Goal: Book appointment/travel/reservation: Book appointment/travel/reservation

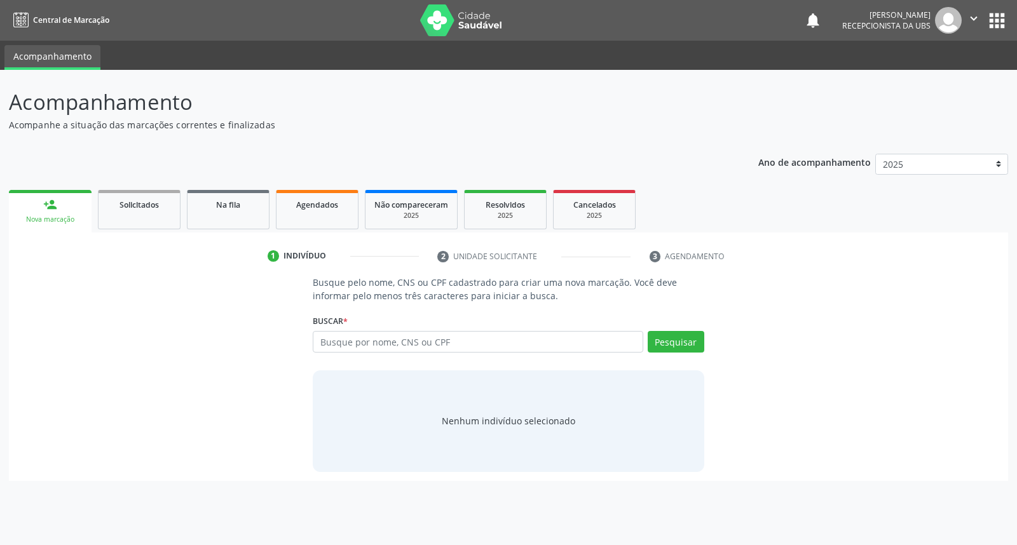
click at [449, 345] on input "text" at bounding box center [478, 342] width 330 height 22
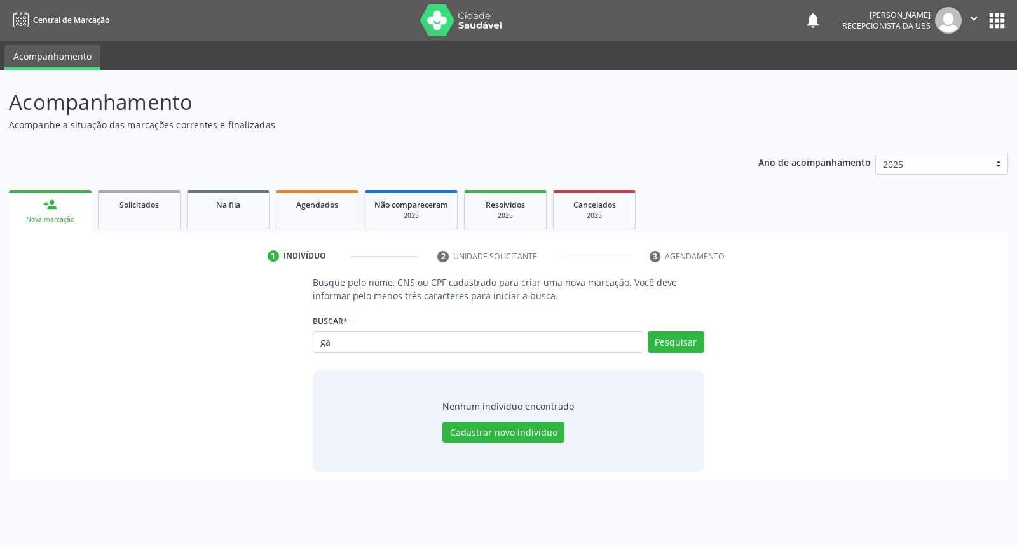
type input "g"
type input "704207526428890"
click at [681, 343] on button "Pesquisar" at bounding box center [676, 342] width 57 height 22
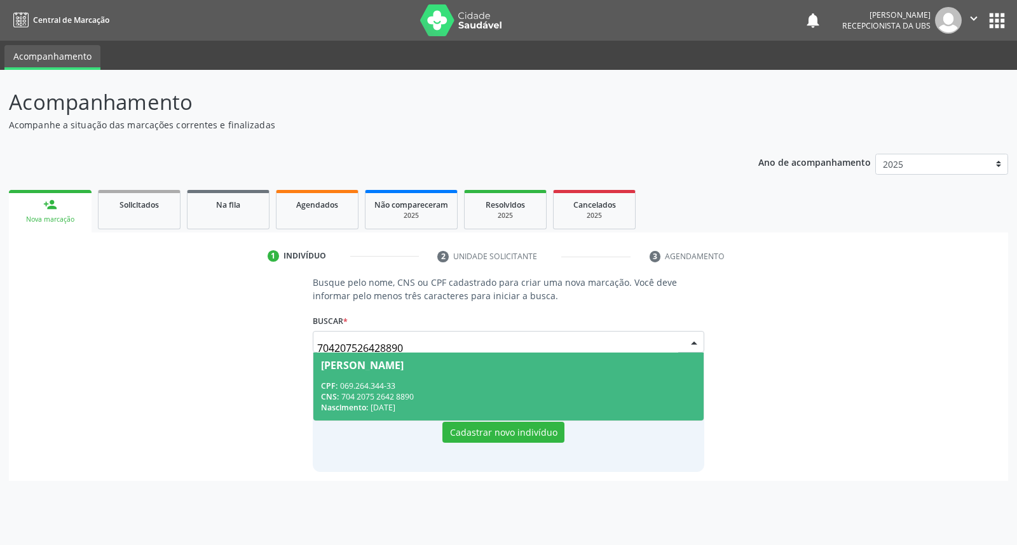
click at [612, 375] on span "[PERSON_NAME] CPF: 069.264.344-33 CNS: 704 2075 2642 8890 Nascimento: [DATE]" at bounding box center [508, 387] width 390 height 68
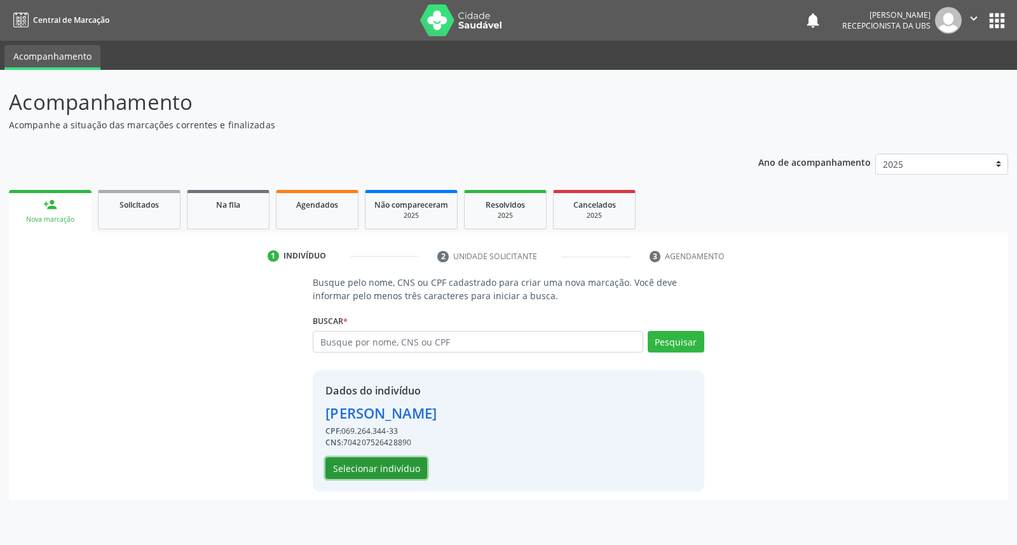
click at [363, 466] on button "Selecionar indivíduo" at bounding box center [376, 469] width 102 height 22
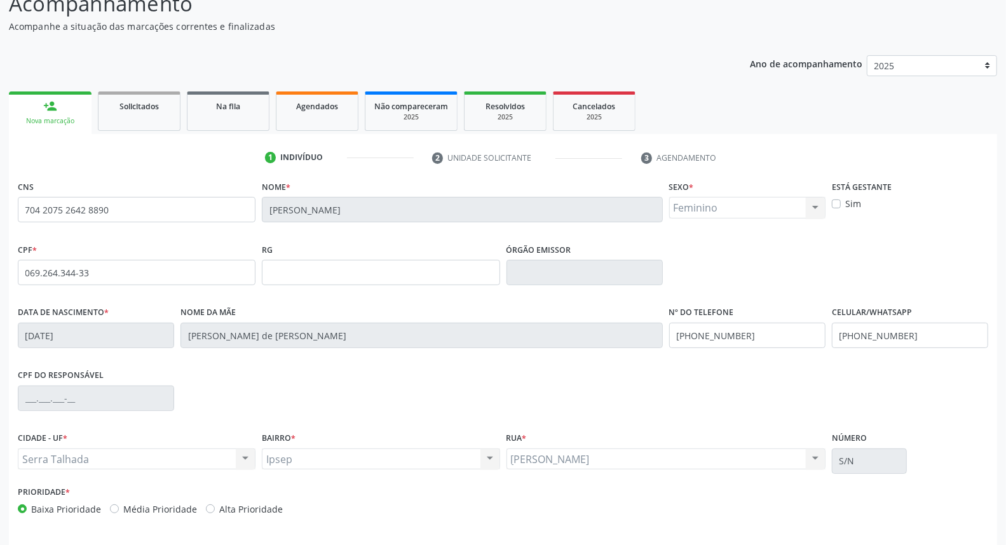
scroll to position [142, 0]
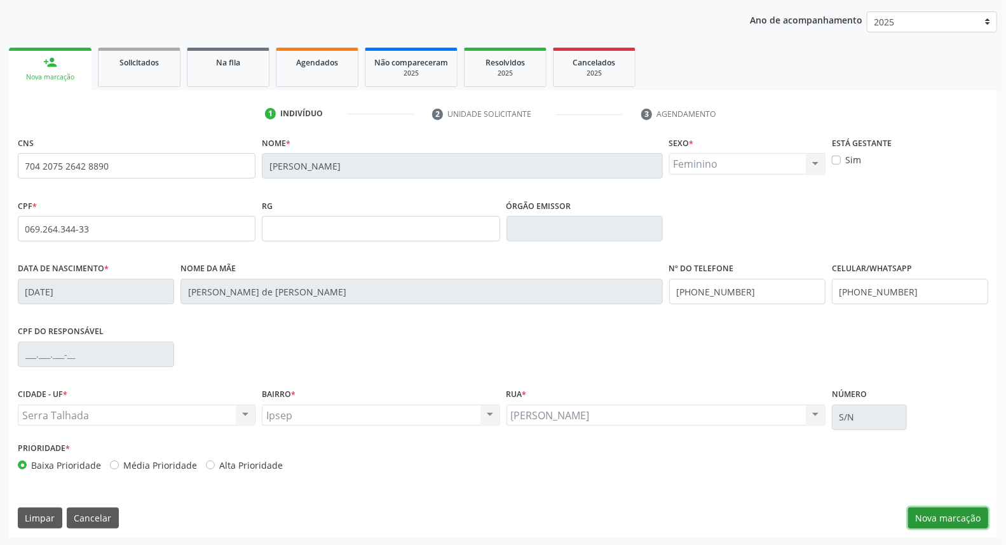
click at [957, 519] on button "Nova marcação" at bounding box center [948, 519] width 80 height 22
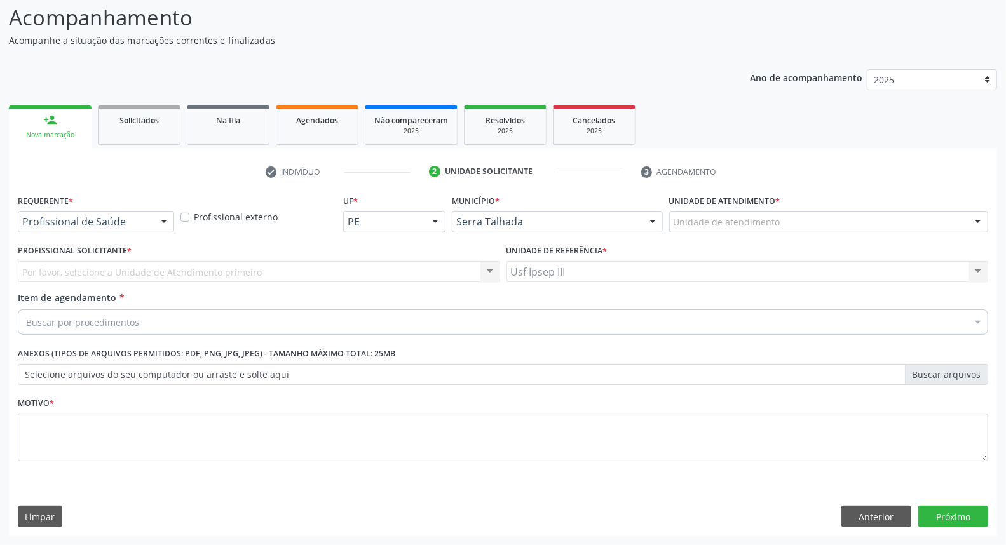
scroll to position [84, 0]
click at [163, 221] on div at bounding box center [163, 223] width 19 height 22
click at [162, 219] on div at bounding box center [163, 223] width 19 height 22
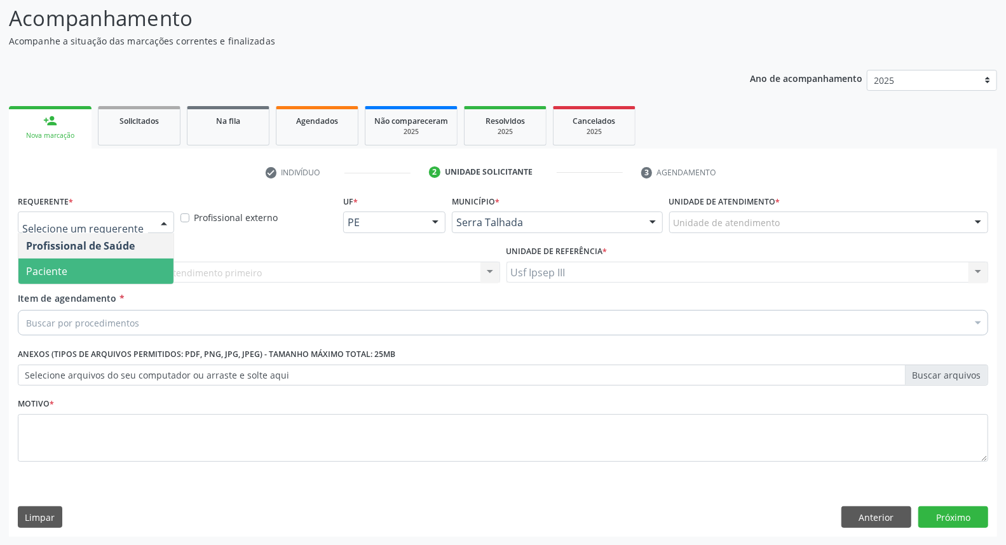
click at [142, 264] on span "Paciente" at bounding box center [95, 271] width 155 height 25
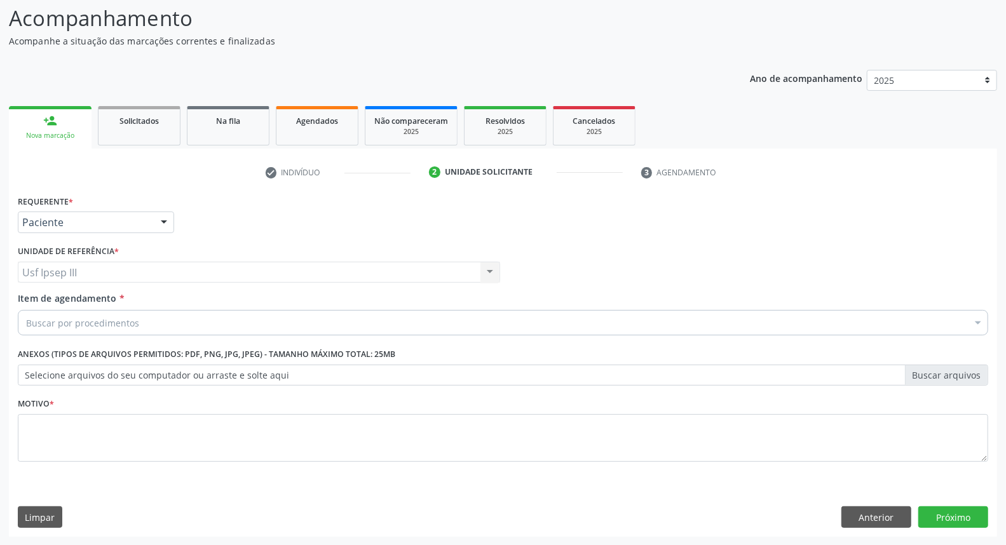
click at [160, 318] on div "Buscar por procedimentos" at bounding box center [503, 322] width 971 height 25
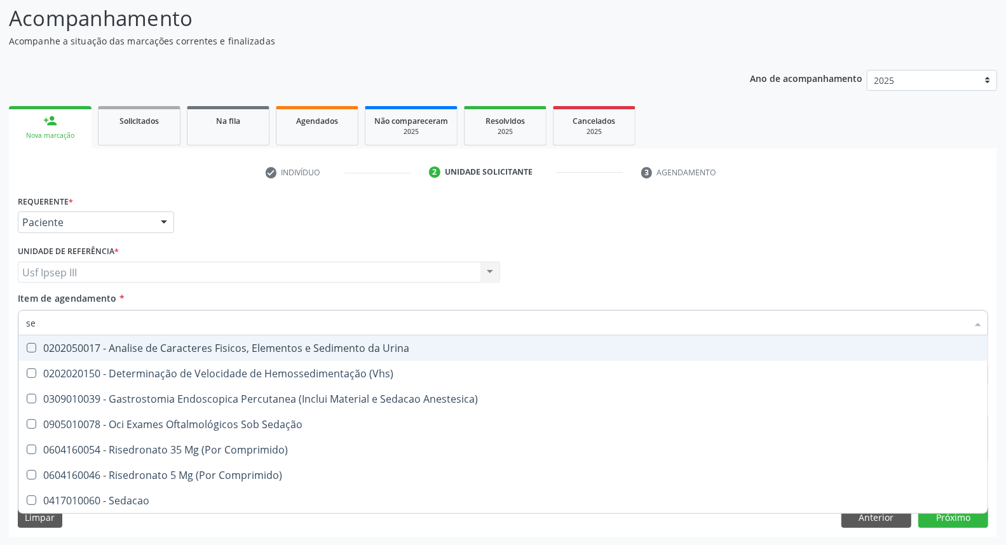
type input "sed"
click at [182, 344] on div "0202050017 - Analise de Caracteres Fisicos, Elementos e Sedimento da Urina" at bounding box center [503, 348] width 954 height 10
checkbox Urina "true"
type input "s"
checkbox Urina "false"
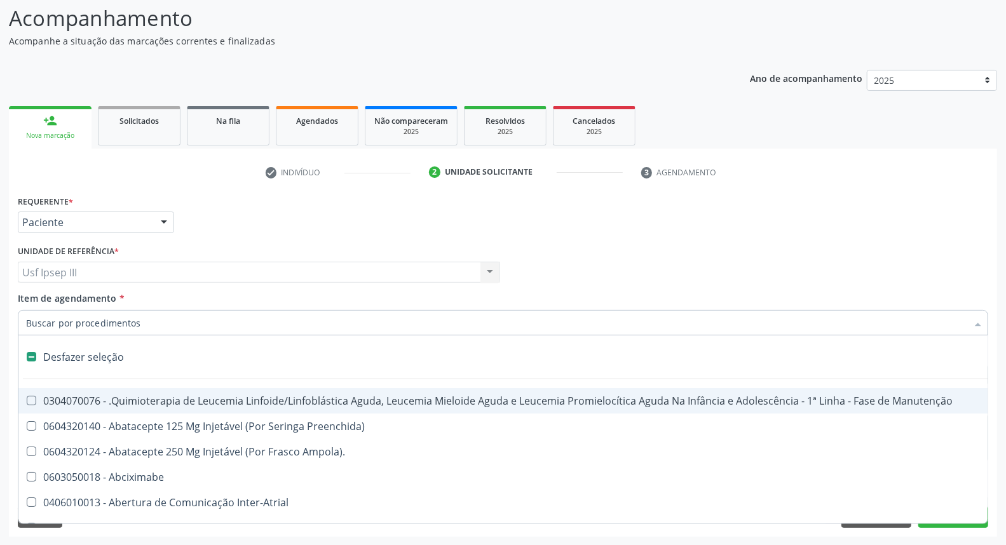
type input "h"
checkbox Urina "false"
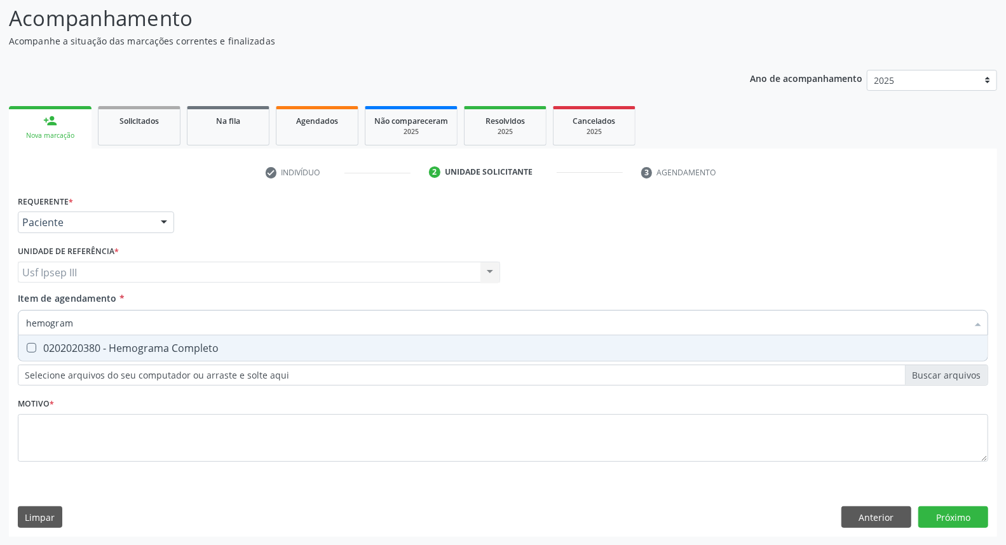
type input "hemograma"
click at [182, 344] on div "0202020380 - Hemograma Completo" at bounding box center [503, 348] width 954 height 10
checkbox Completo "true"
type input "h"
checkbox Completo "false"
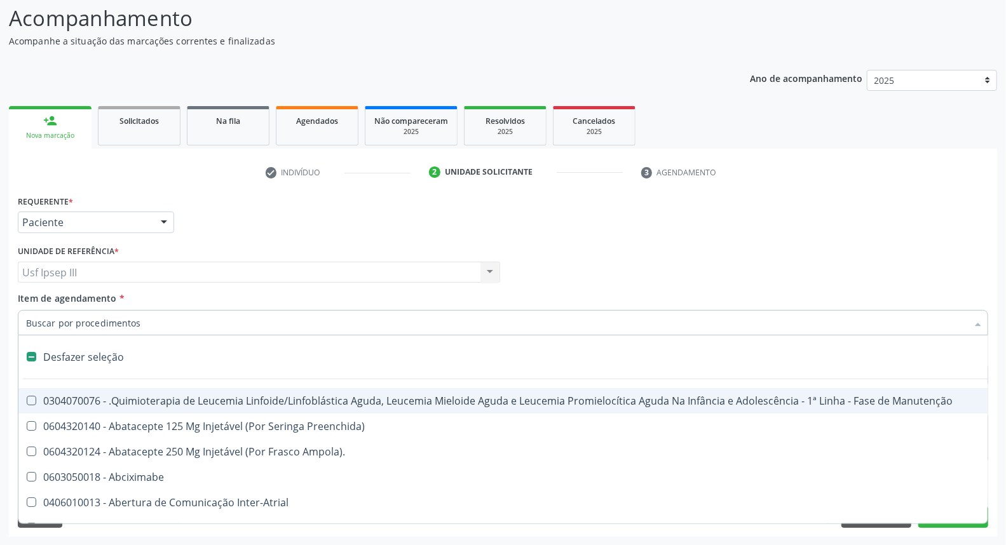
type input "g"
checkbox Urina "false"
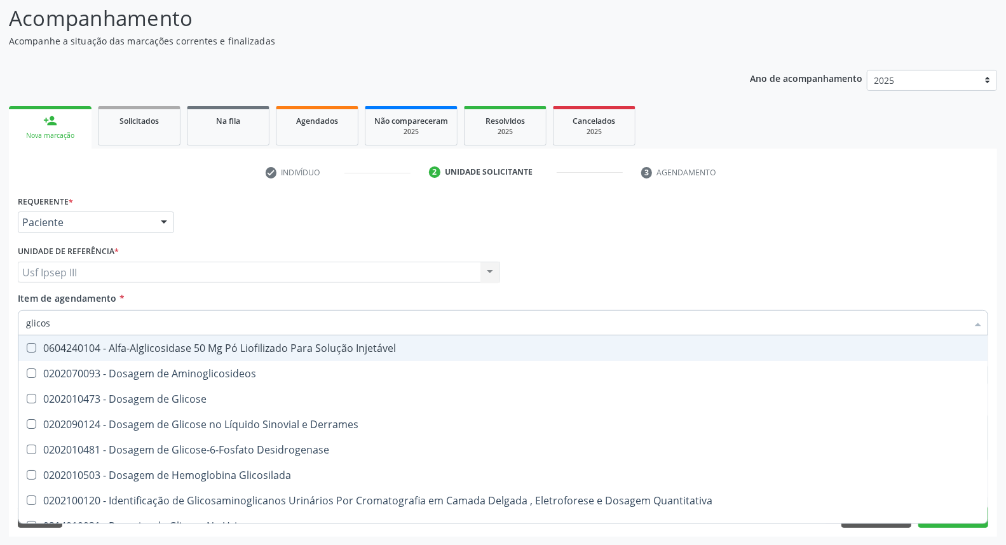
type input "glicose"
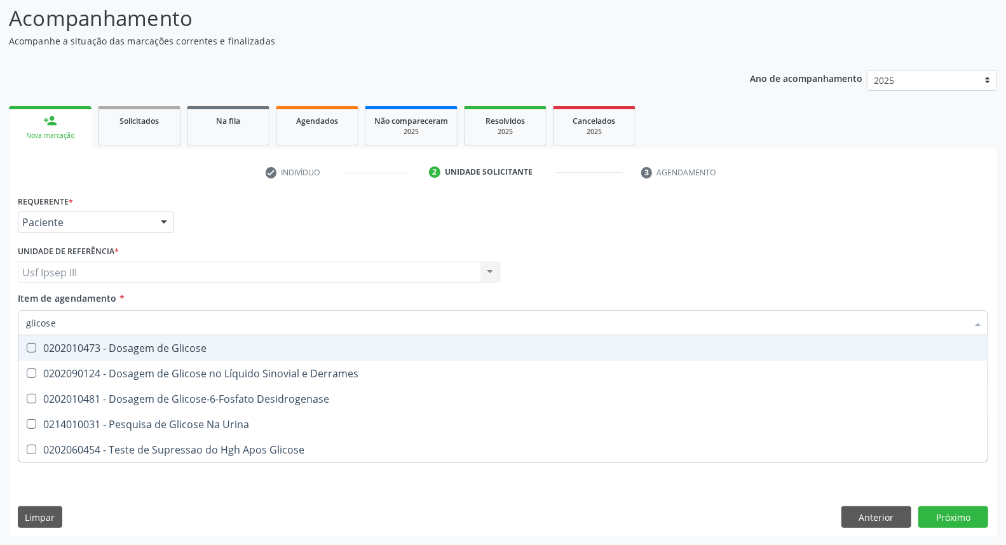
click at [182, 344] on div "0202010473 - Dosagem de Glicose" at bounding box center [503, 348] width 954 height 10
checkbox Glicose "true"
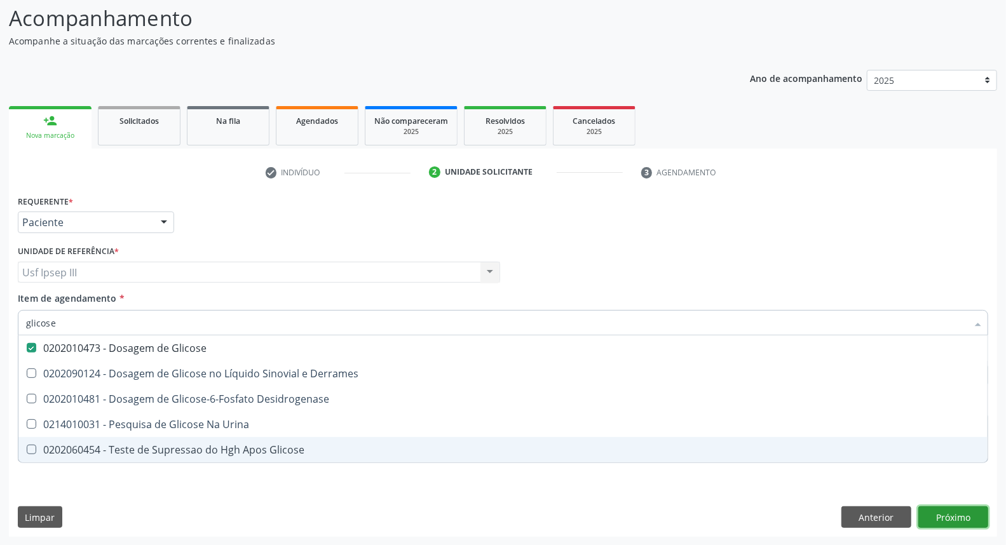
click at [950, 516] on div "Requerente * Paciente Profissional de Saúde Paciente Nenhum resultado encontrad…" at bounding box center [503, 364] width 988 height 345
checkbox Derrames "true"
checkbox Desidrogenase "true"
checkbox Urina "true"
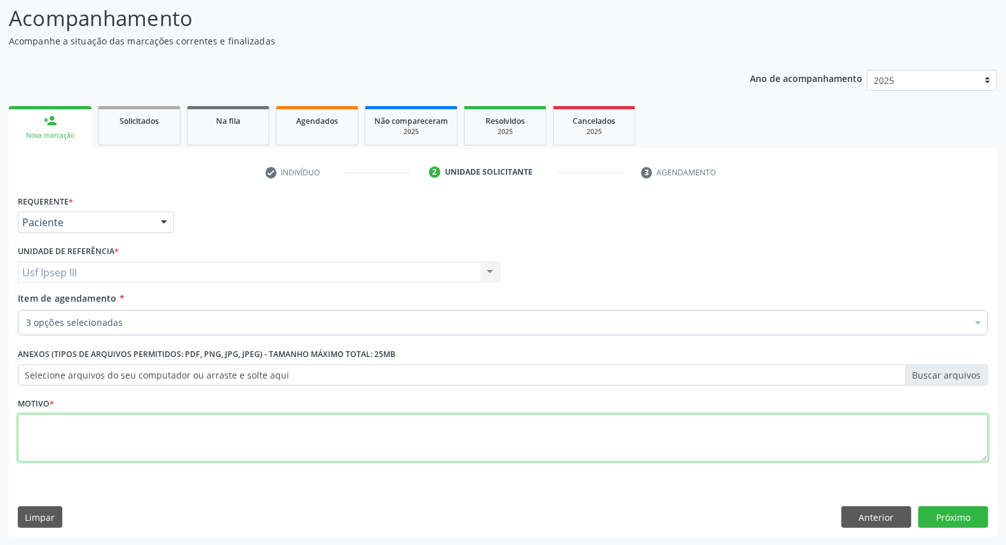
click at [123, 427] on textarea at bounding box center [503, 438] width 971 height 48
type textarea "."
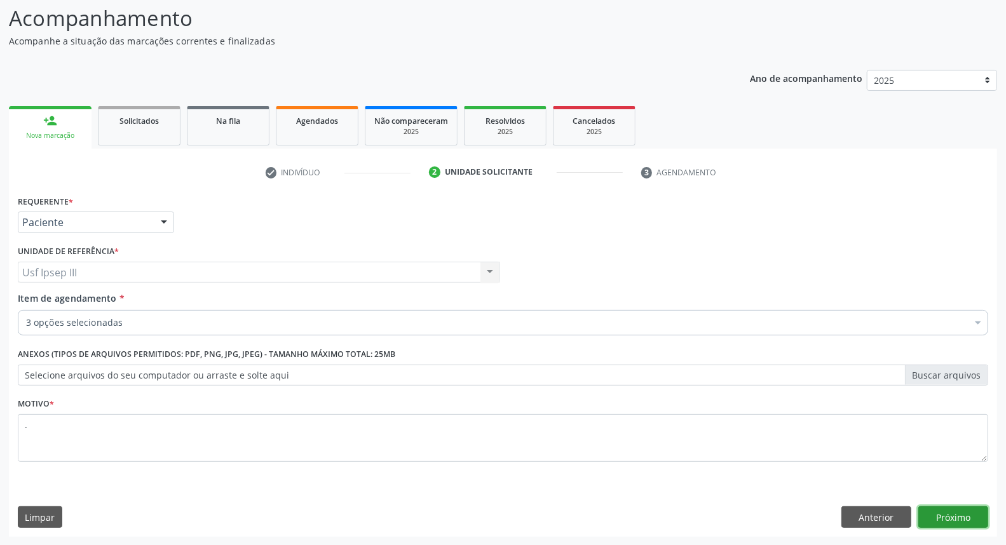
click at [938, 517] on button "Próximo" at bounding box center [953, 518] width 70 height 22
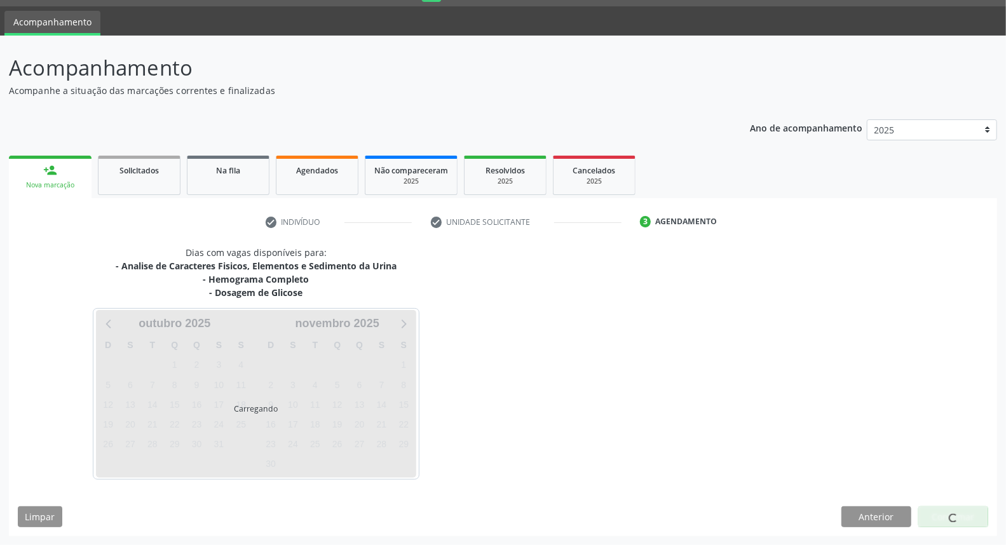
scroll to position [34, 0]
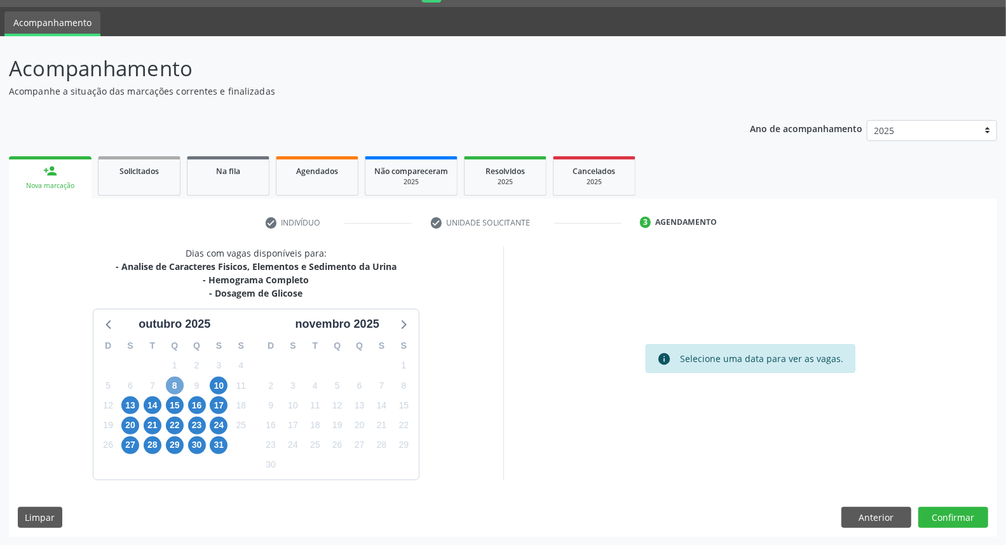
click at [182, 385] on span "8" at bounding box center [175, 386] width 18 height 18
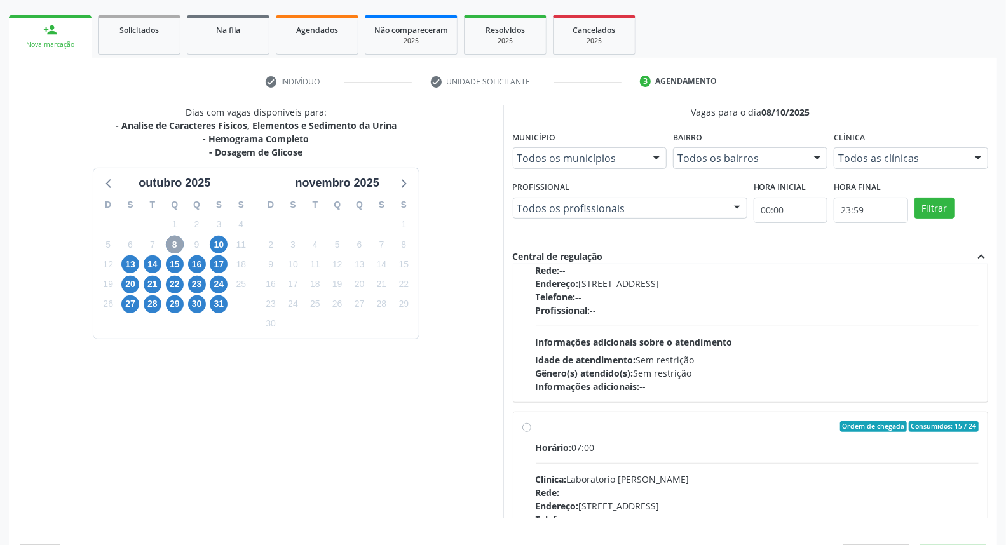
scroll to position [207, 0]
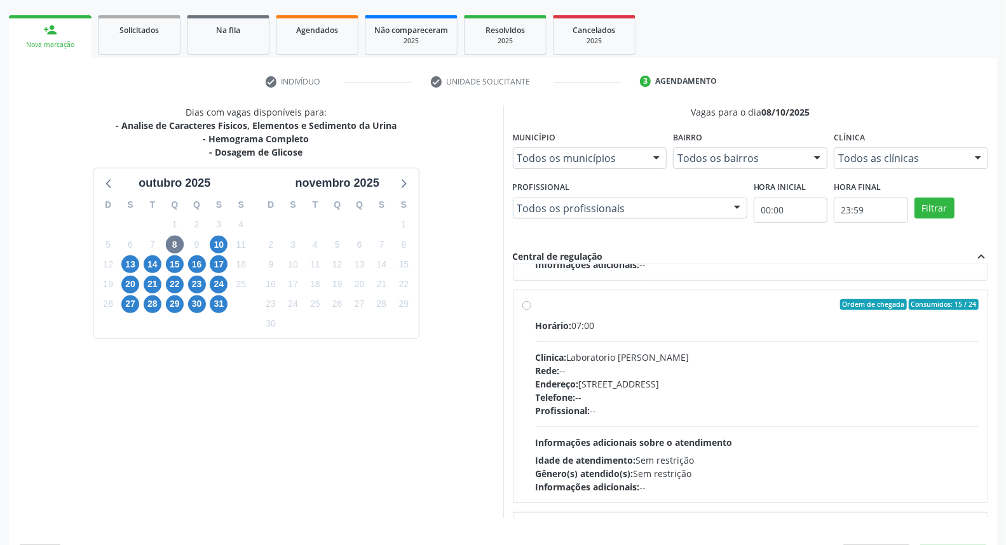
click at [782, 392] on div "Telefone: --" at bounding box center [758, 397] width 444 height 13
click at [531, 311] on input "Ordem de chegada Consumidos: 15 / 24 Horário: 07:00 Clínica: Laboratorio [PERSO…" at bounding box center [526, 304] width 9 height 11
radio input "true"
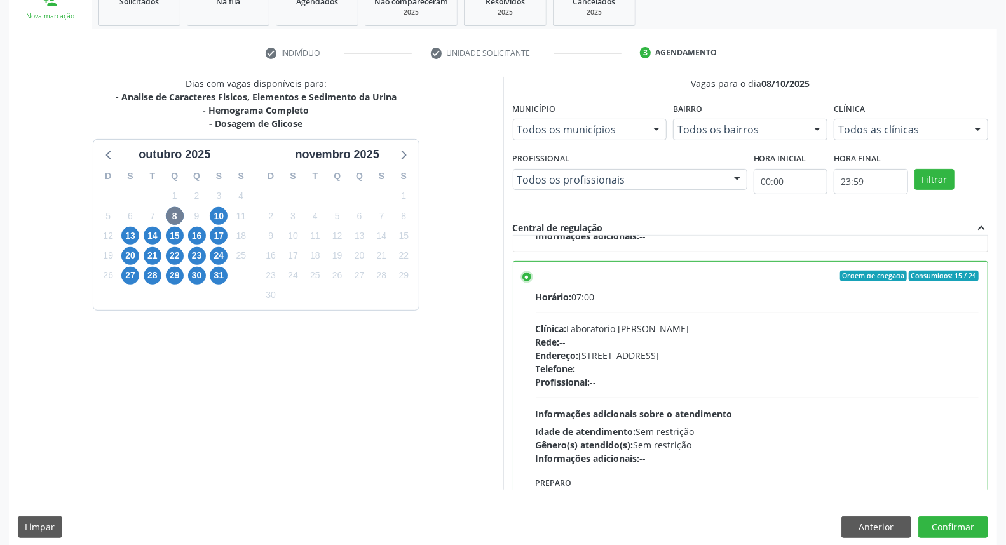
scroll to position [213, 0]
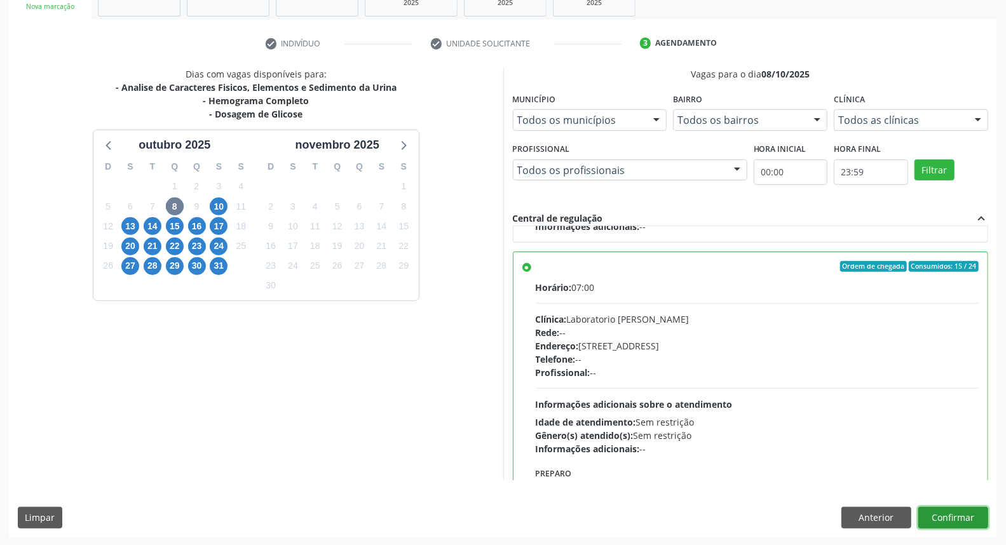
click at [968, 519] on button "Confirmar" at bounding box center [953, 518] width 70 height 22
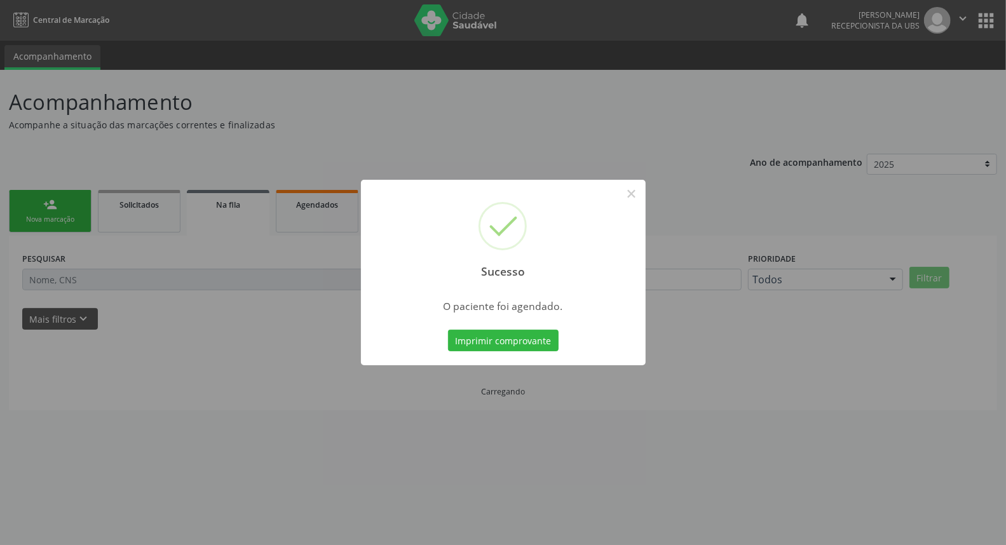
scroll to position [0, 0]
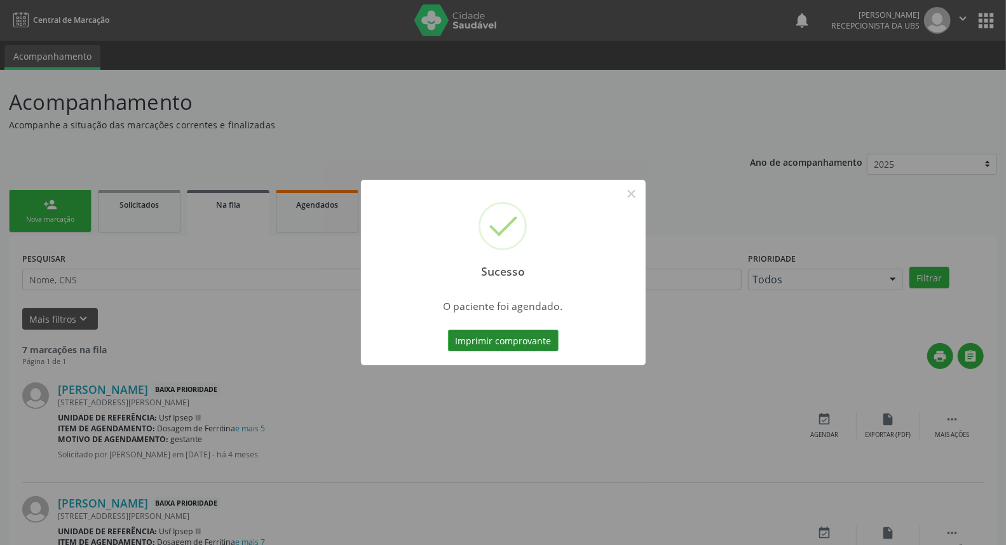
click at [505, 340] on button "Imprimir comprovante" at bounding box center [503, 341] width 111 height 22
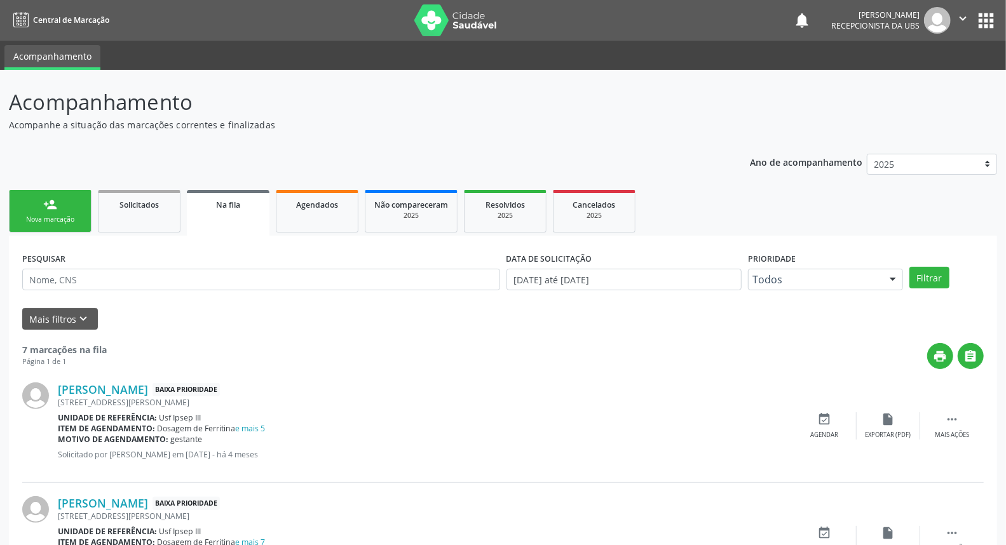
click at [48, 201] on div "person_add" at bounding box center [50, 205] width 14 height 14
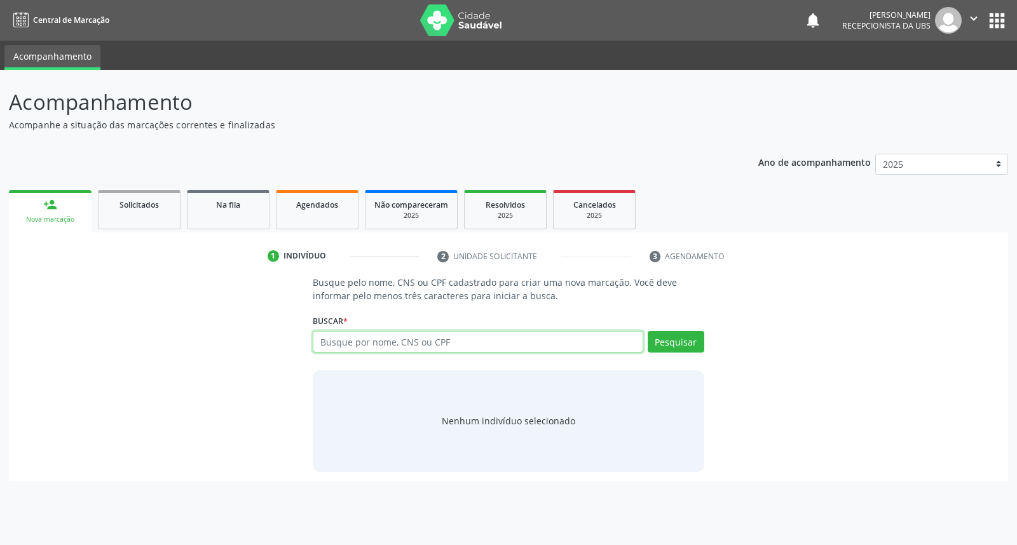
click at [364, 334] on input "text" at bounding box center [478, 342] width 330 height 22
type input "704207526428890"
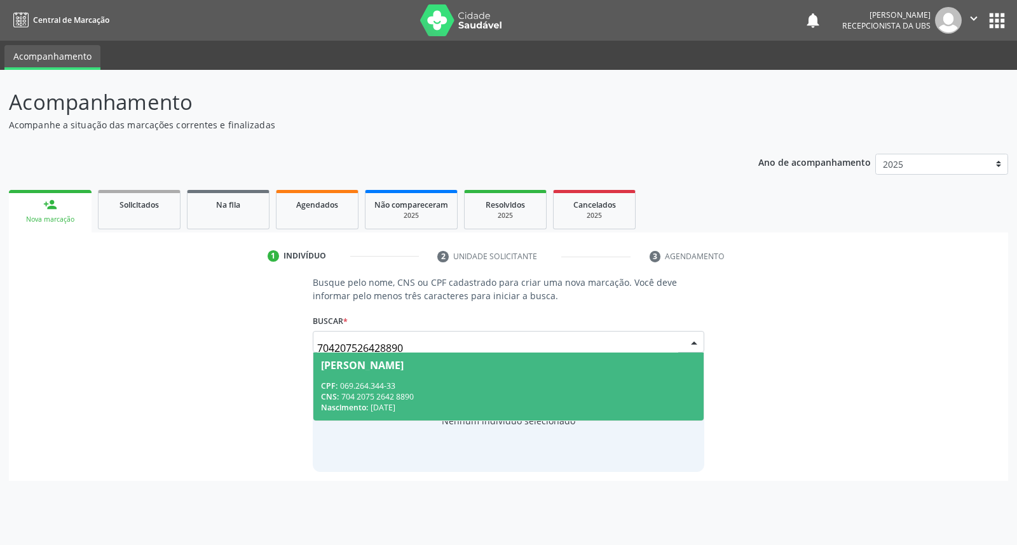
click at [404, 367] on div "[PERSON_NAME]" at bounding box center [362, 365] width 83 height 10
click at [407, 367] on div "Busque pelo nome, CNS ou CPF cadastrado para criar uma nova marcação. Você deve…" at bounding box center [508, 374] width 409 height 196
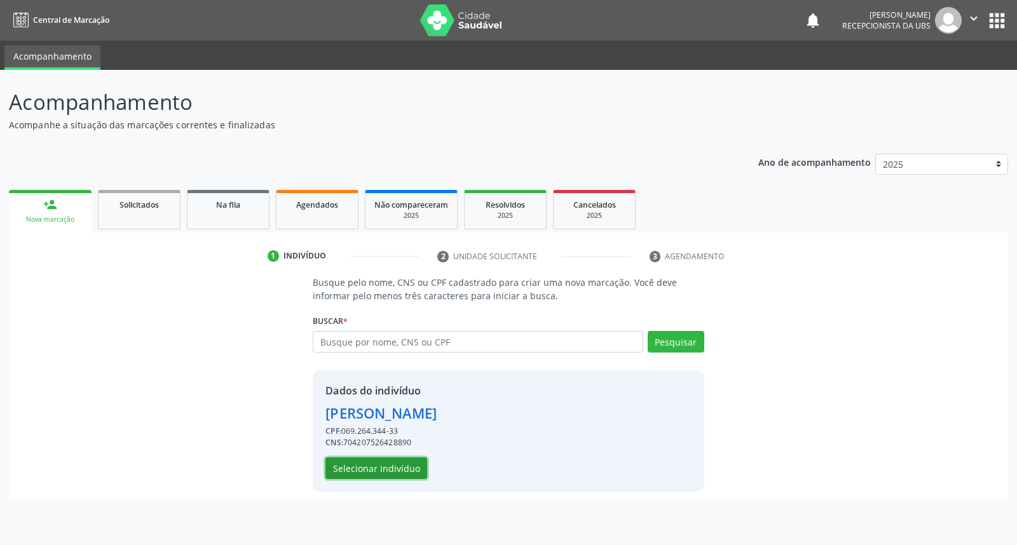
click at [386, 468] on button "Selecionar indivíduo" at bounding box center [376, 469] width 102 height 22
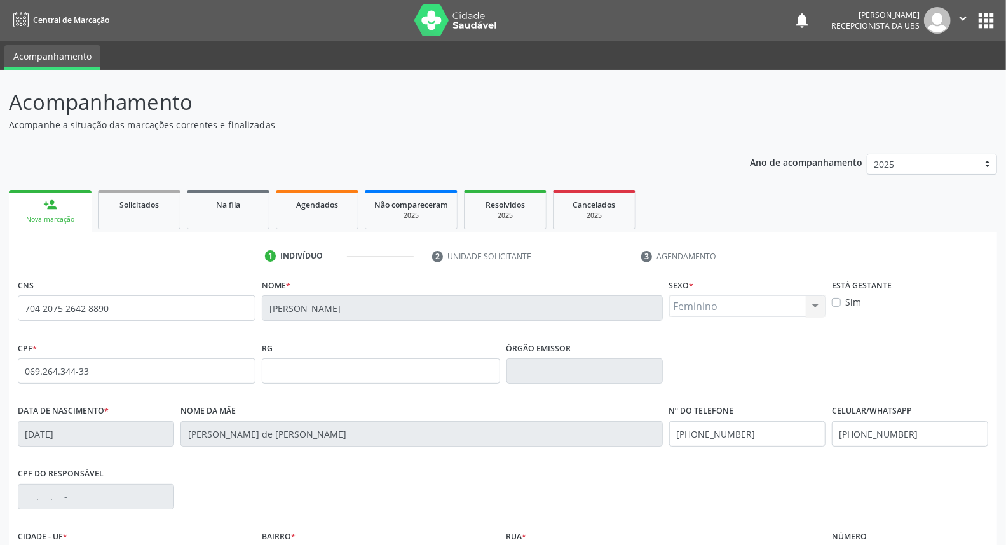
scroll to position [142, 0]
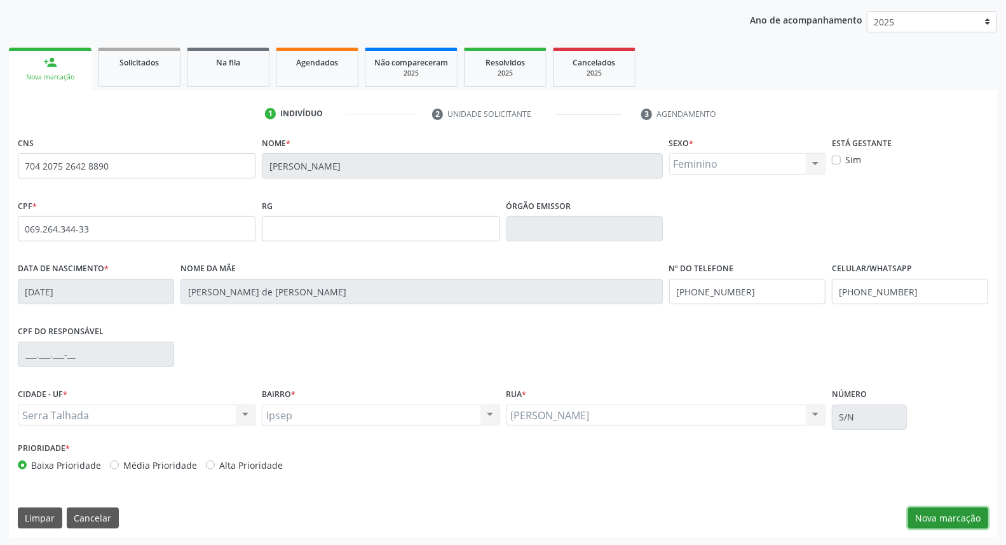
click at [962, 514] on button "Nova marcação" at bounding box center [948, 519] width 80 height 22
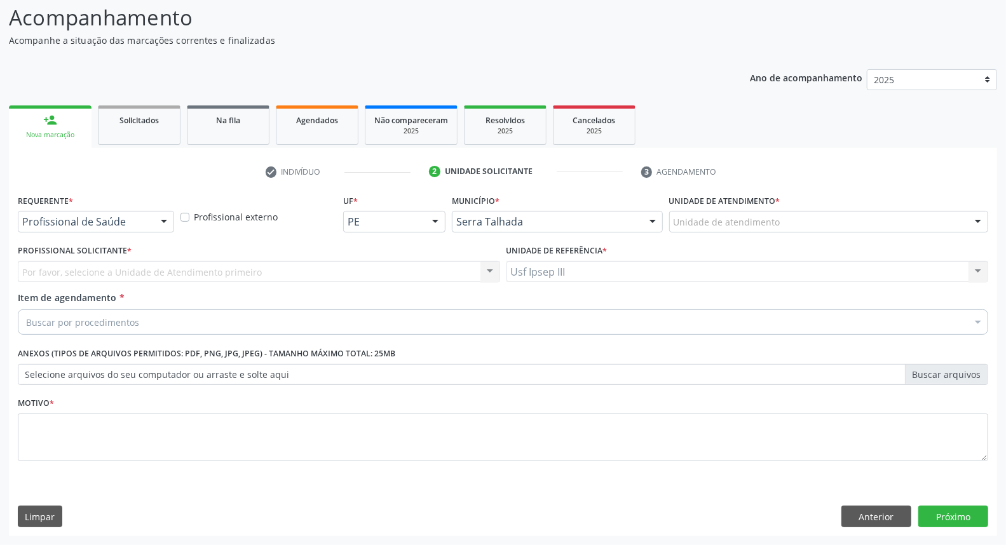
scroll to position [84, 0]
click at [165, 220] on div at bounding box center [163, 223] width 19 height 22
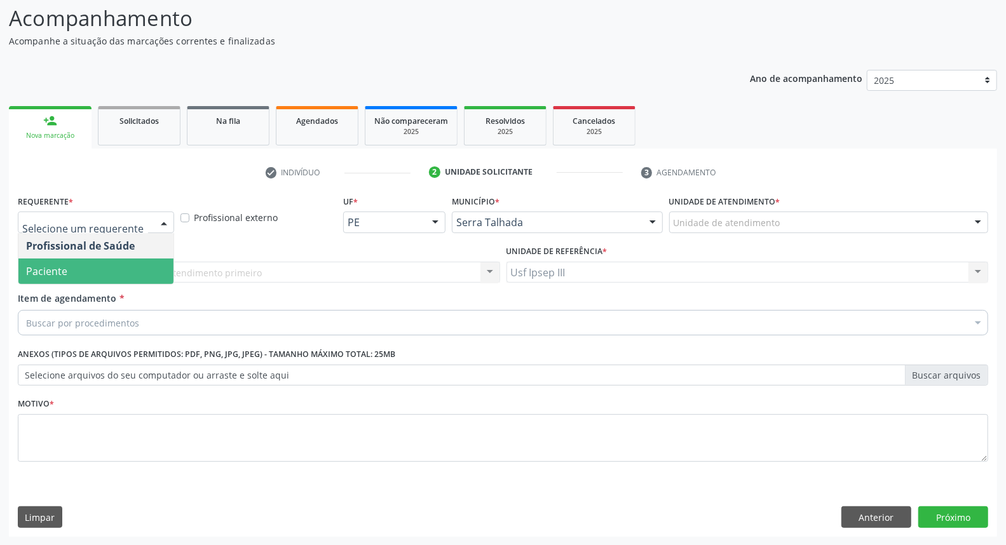
click at [142, 271] on span "Paciente" at bounding box center [95, 271] width 155 height 25
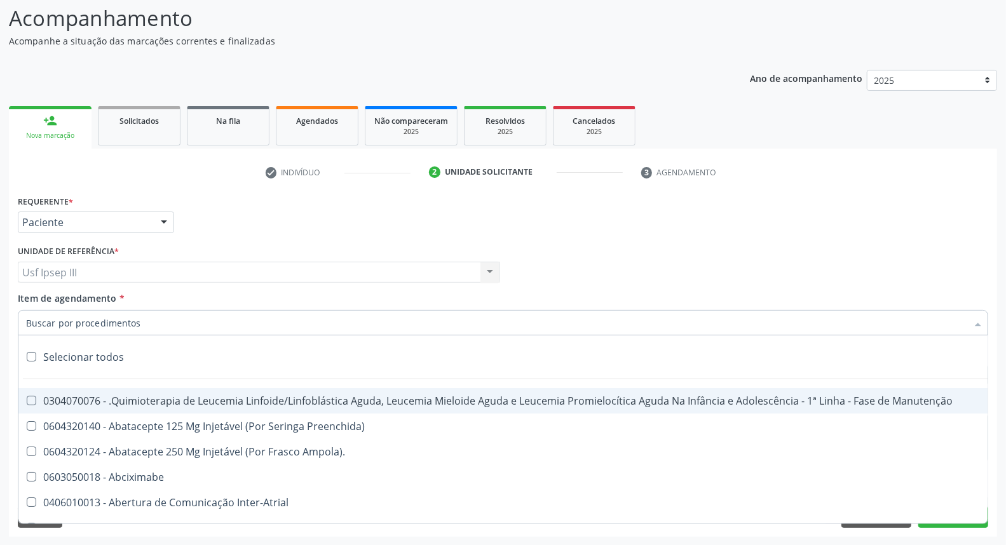
click at [141, 321] on div at bounding box center [503, 322] width 971 height 25
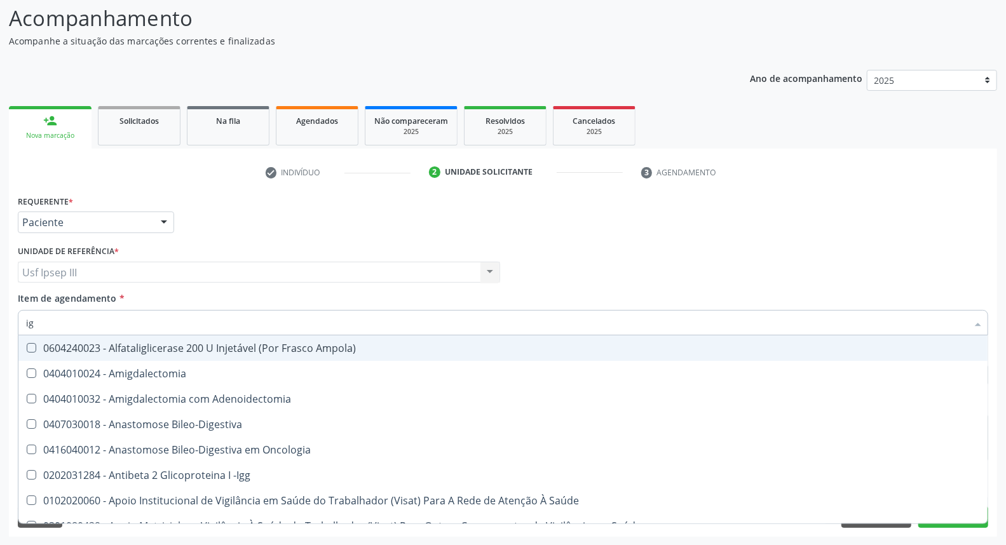
type input "igg"
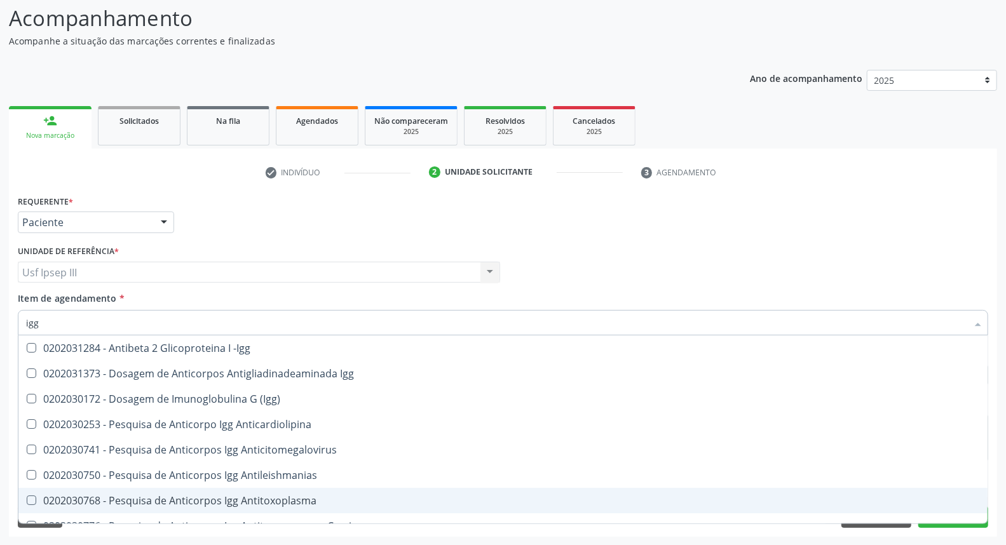
click at [160, 505] on div "0202030768 - Pesquisa de Anticorpos Igg Antitoxoplasma" at bounding box center [503, 501] width 954 height 10
checkbox Antitoxoplasma "false"
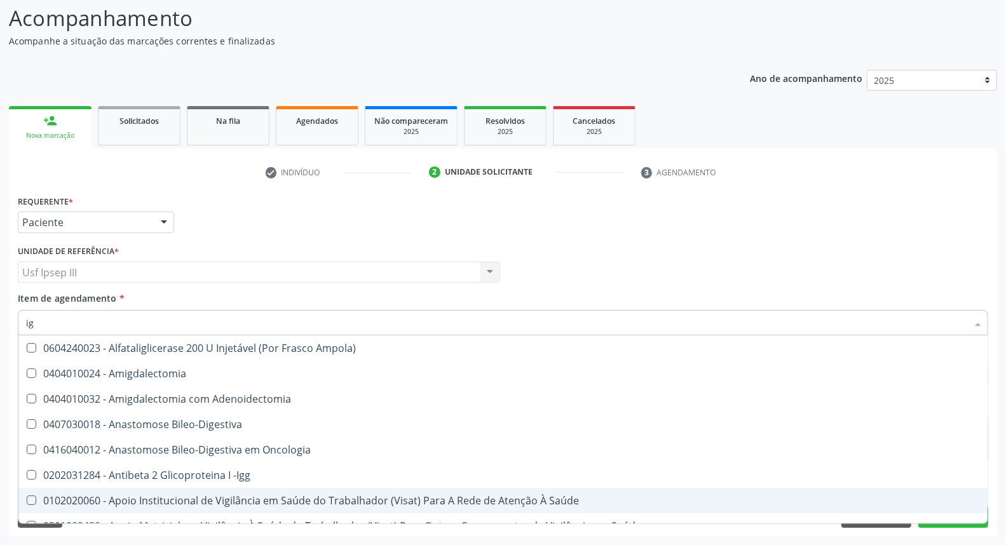
type input "igm"
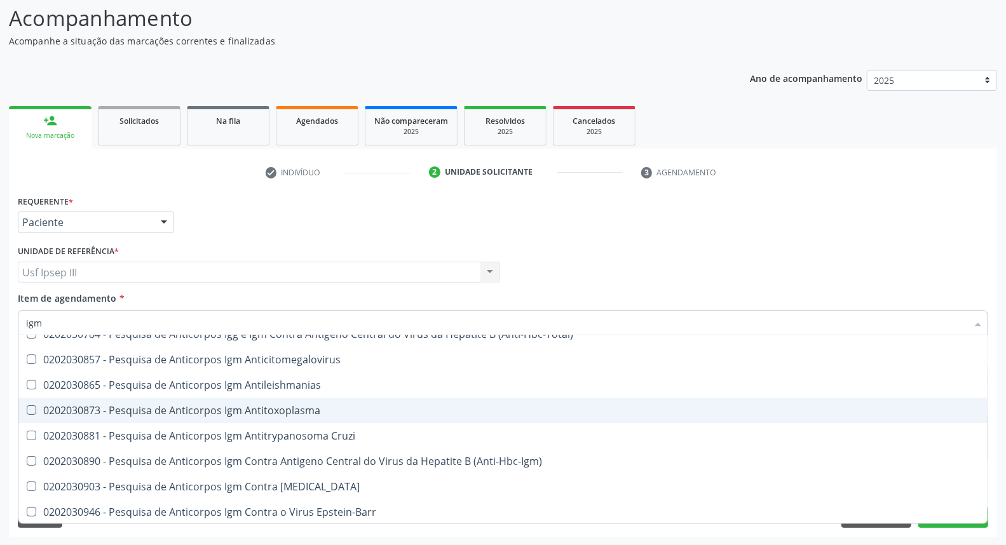
scroll to position [141, 0]
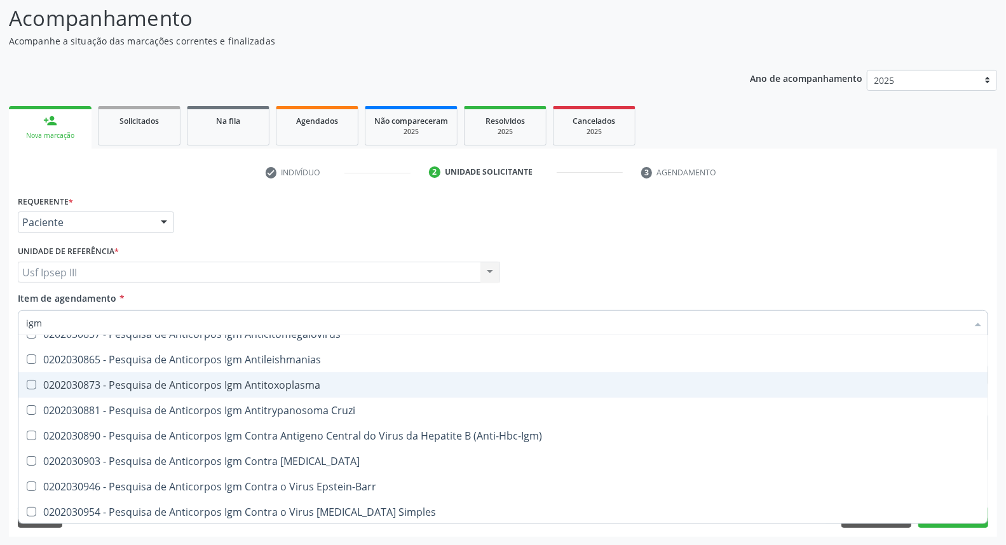
click at [132, 382] on div "0202030873 - Pesquisa de Anticorpos Igm Antitoxoplasma" at bounding box center [503, 385] width 954 height 10
checkbox Antitoxoplasma "true"
type input "ig"
checkbox Antitoxoplasma "false"
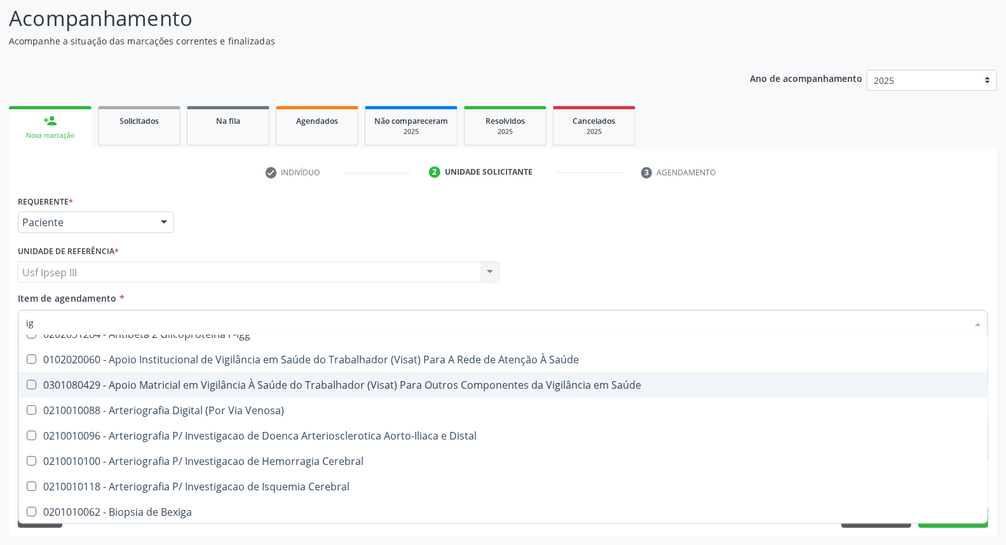
type input "i"
checkbox Antitoxoplasma "false"
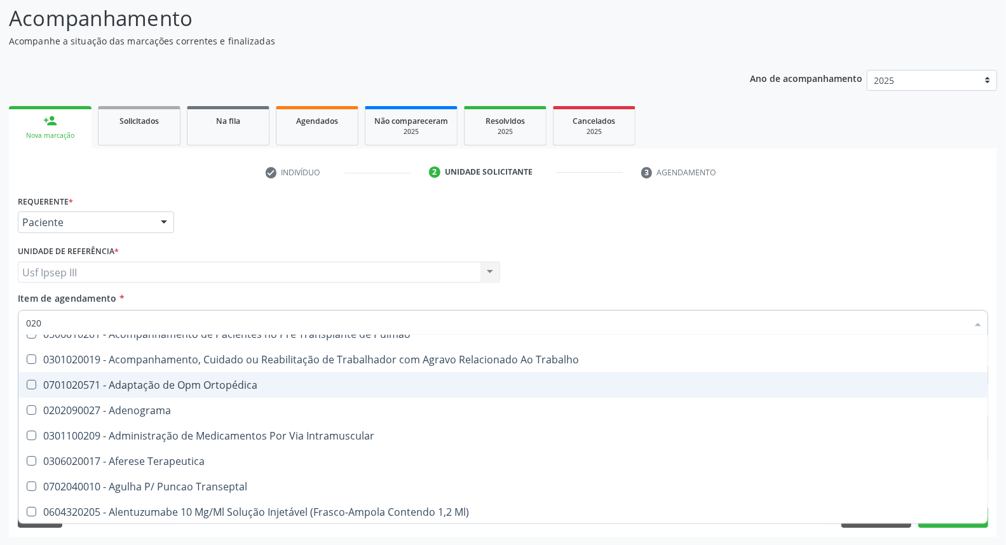
type input "0202"
checkbox Euglobulina "true"
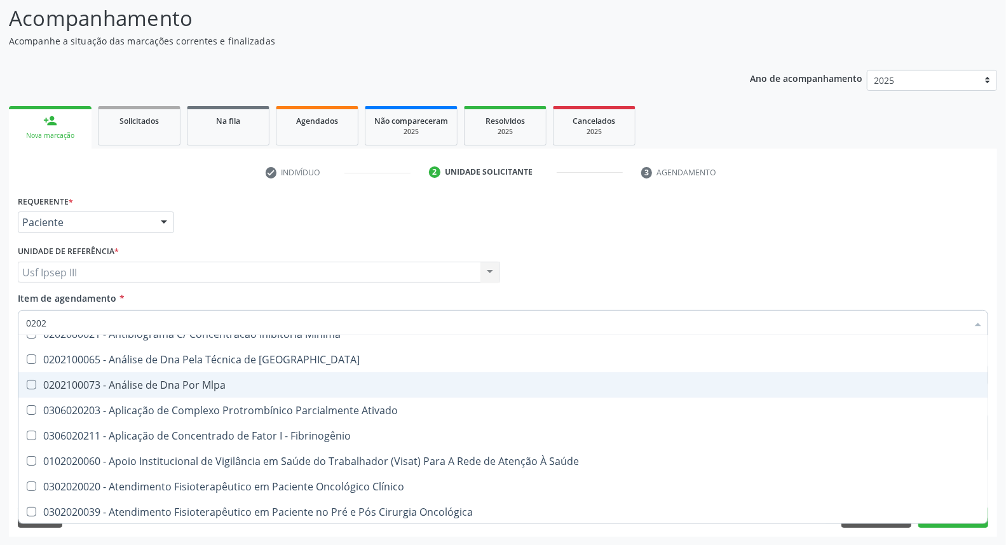
type input "02020"
checkbox Parceria\) "true"
checkbox Antitoxoplasma "false"
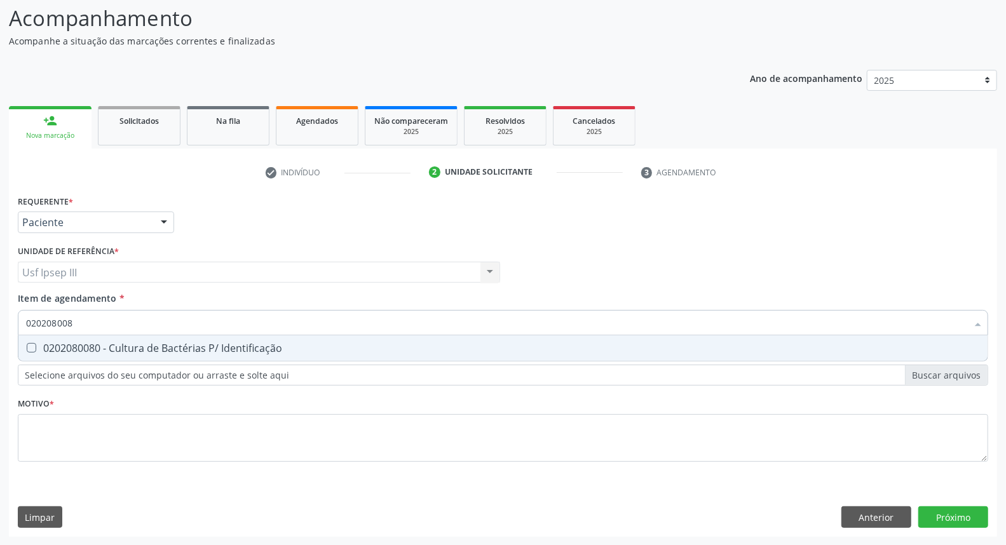
scroll to position [0, 0]
type input "0202080080"
click at [135, 354] on span "0202080080 - Cultura de Bactérias P/ Identificação" at bounding box center [502, 348] width 969 height 25
checkbox Identificação "true"
type input "02020800"
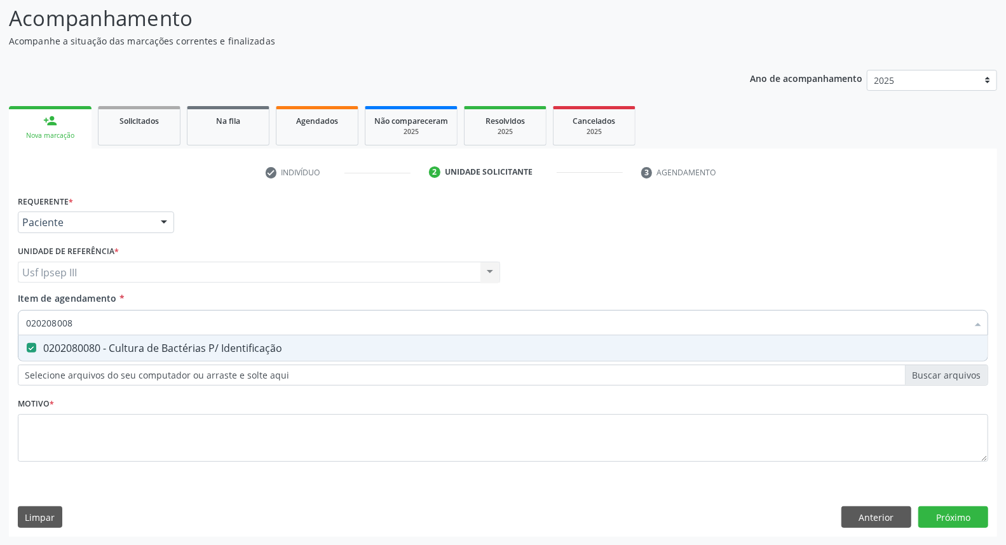
checkbox Identificação "false"
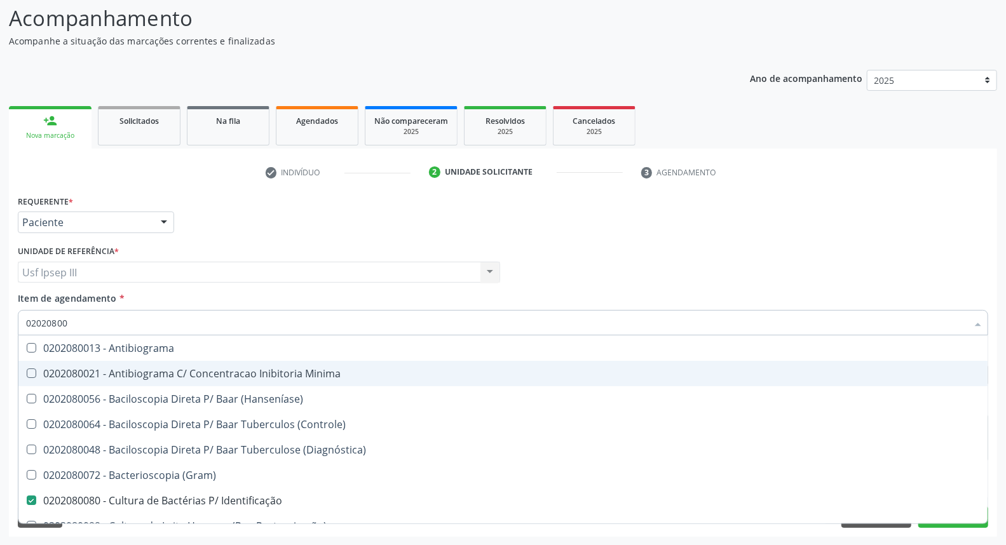
type input "0202080"
checkbox Identificação "false"
type input "02020"
checkbox Identificação "false"
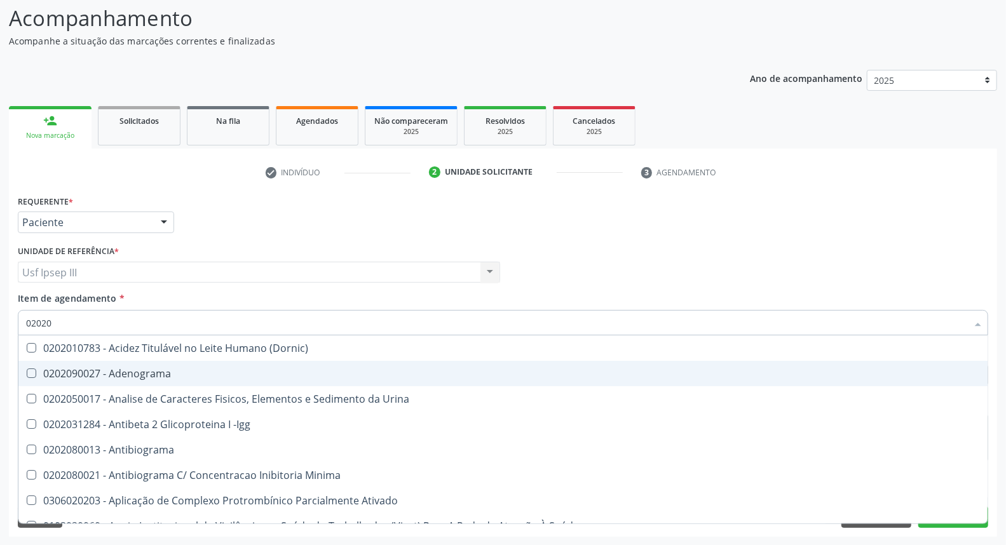
type input "020201"
checkbox Identificação "false"
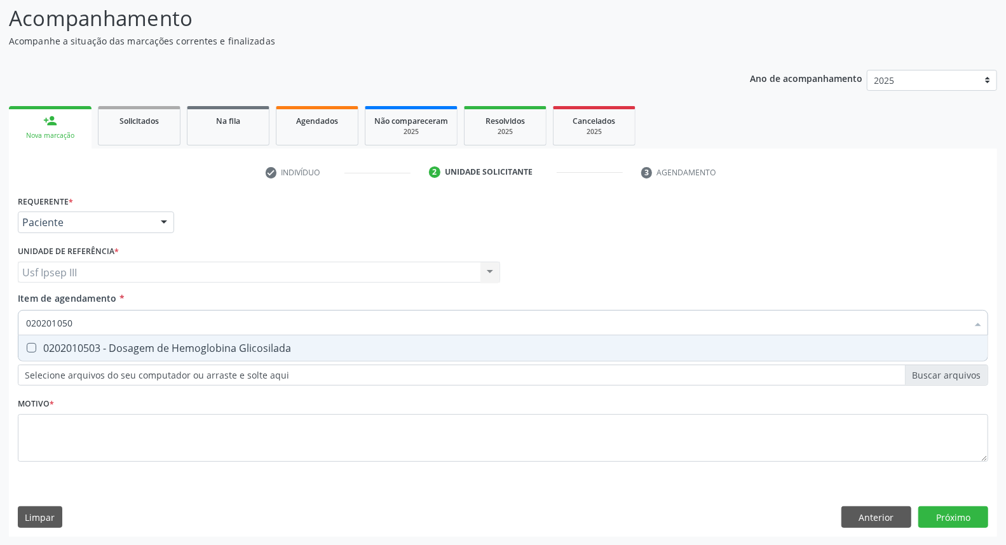
type input "0202010503"
click at [139, 352] on div "0202010503 - Dosagem de Hemoglobina Glicosilada" at bounding box center [503, 348] width 954 height 10
checkbox Glicosilada "true"
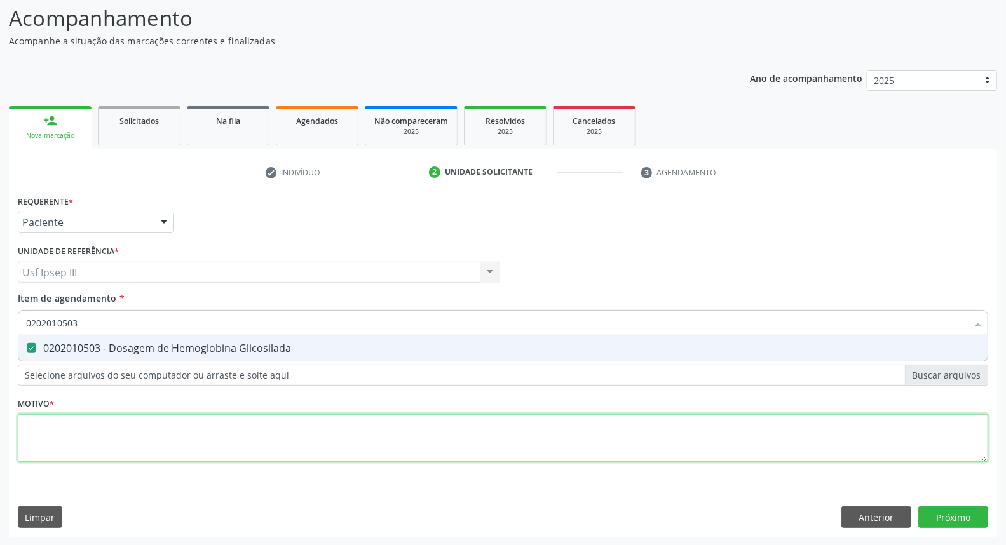
click at [83, 442] on div "Requerente * Paciente Profissional de Saúde Paciente Nenhum resultado encontrad…" at bounding box center [503, 336] width 971 height 288
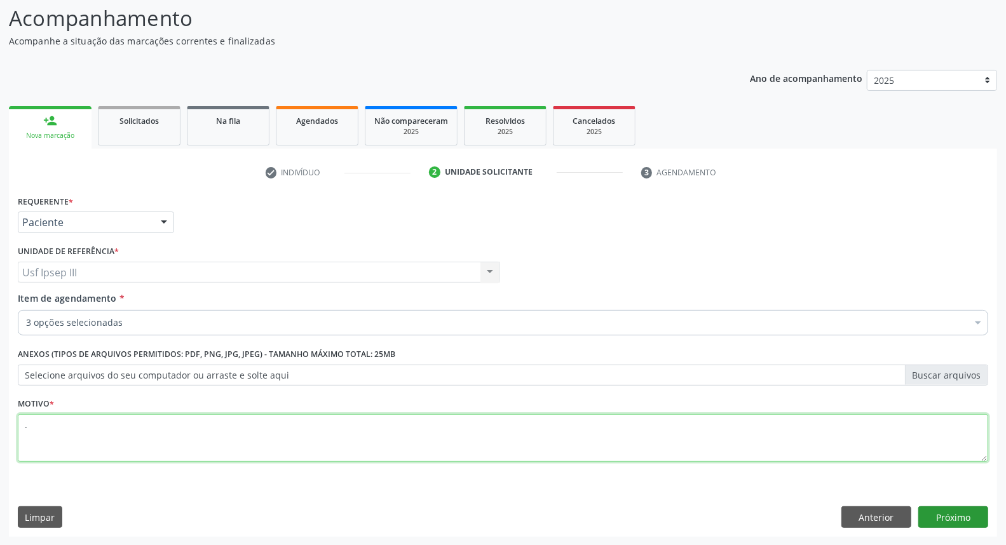
type textarea "."
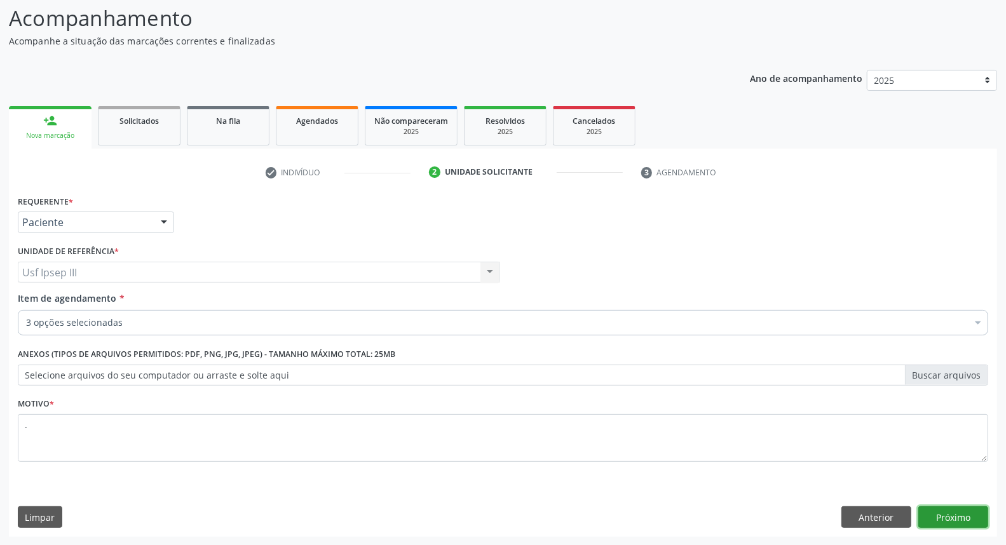
click at [942, 515] on button "Próximo" at bounding box center [953, 518] width 70 height 22
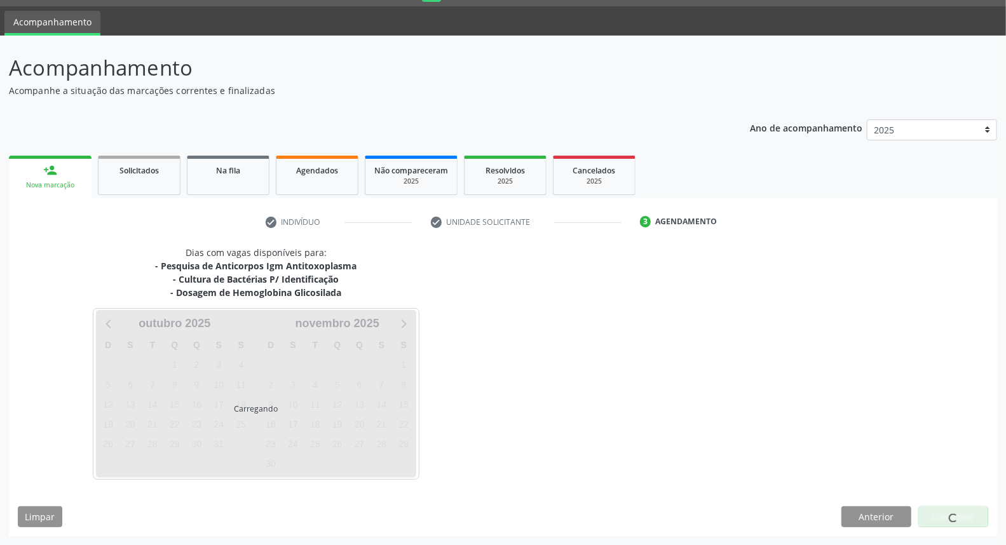
scroll to position [34, 0]
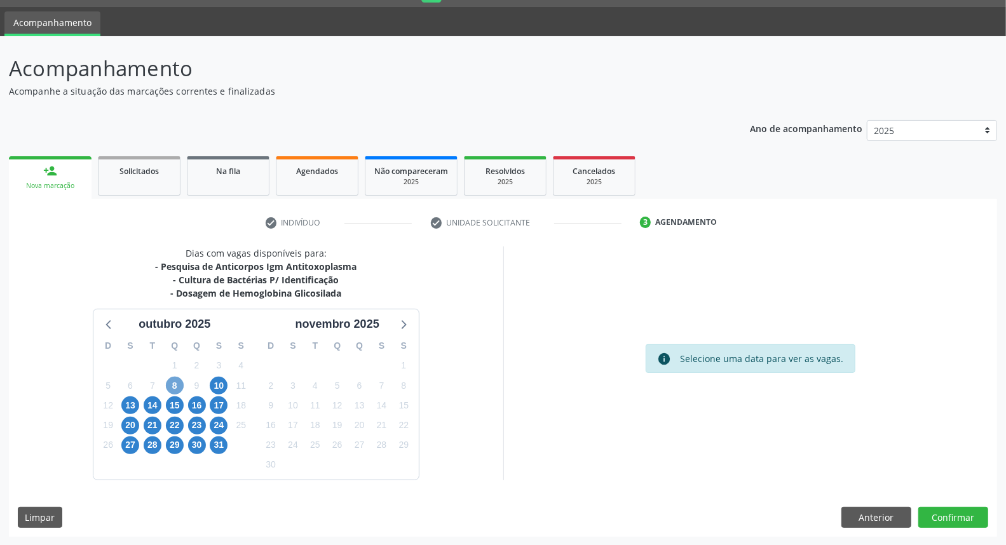
click at [178, 388] on span "8" at bounding box center [175, 386] width 18 height 18
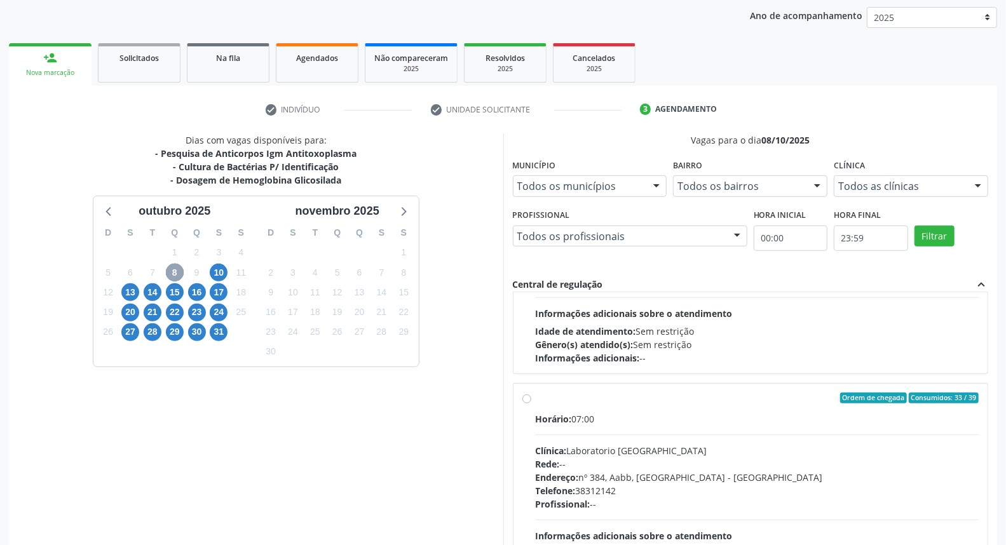
scroll to position [188, 0]
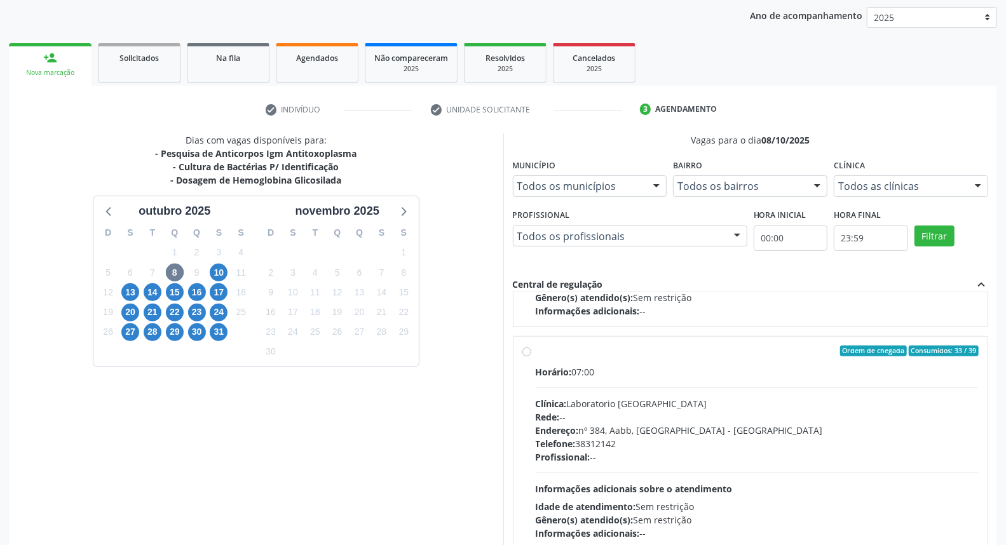
click at [691, 424] on div "Endereço: nº 384, Aabb, [GEOGRAPHIC_DATA] - [GEOGRAPHIC_DATA]" at bounding box center [758, 430] width 444 height 13
click at [531, 357] on input "Ordem de chegada Consumidos: 33 / 39 Horário: 07:00 Clínica: Laboratorio [GEOGR…" at bounding box center [526, 351] width 9 height 11
radio input "true"
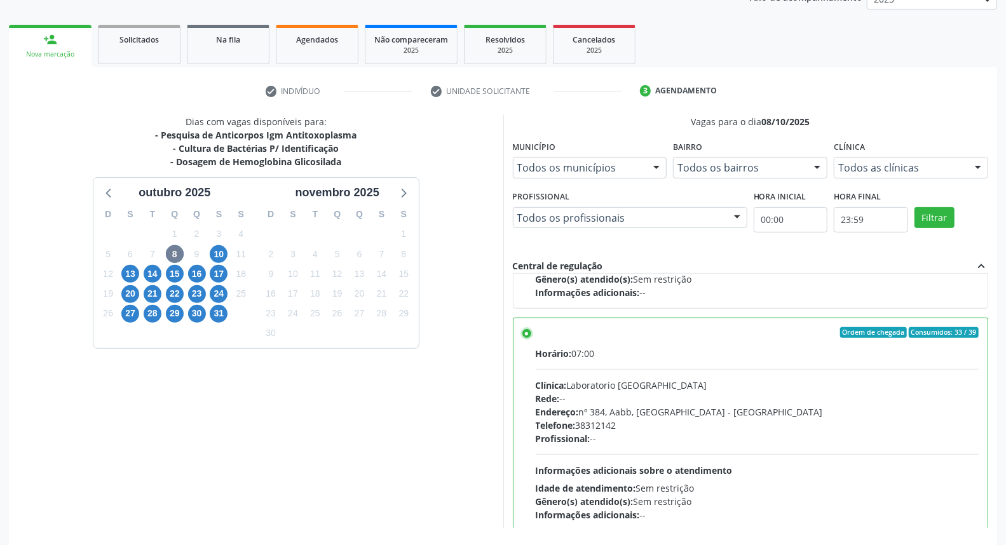
scroll to position [213, 0]
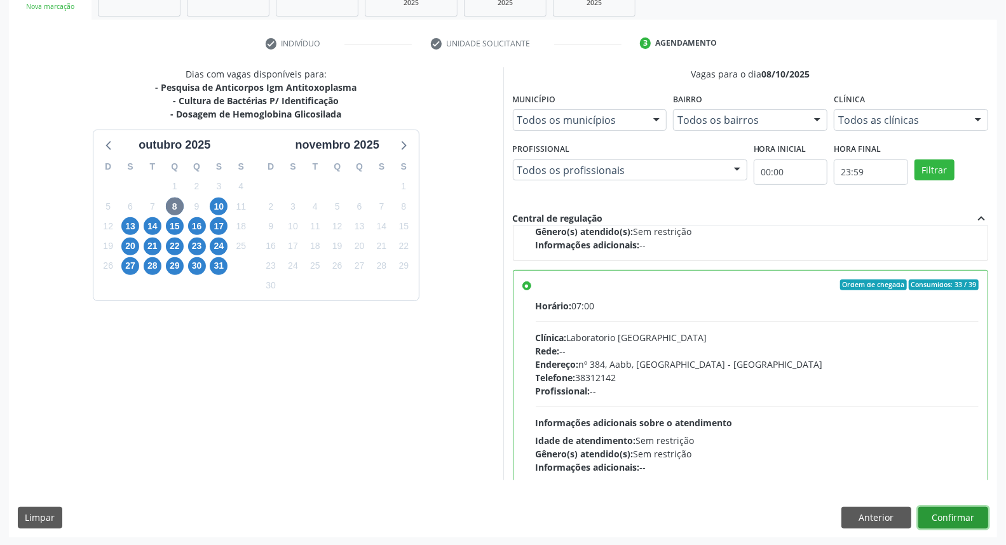
click at [956, 518] on button "Confirmar" at bounding box center [953, 518] width 70 height 22
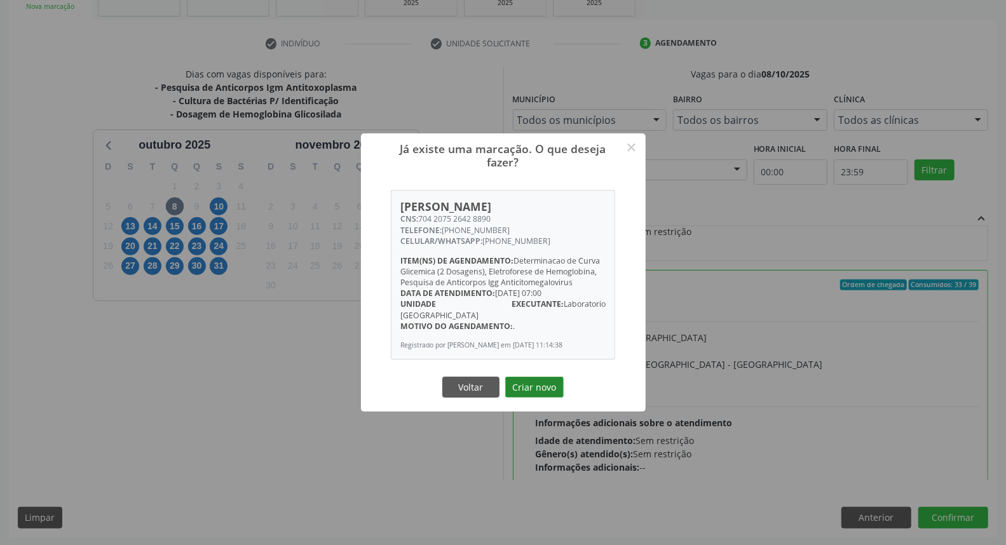
click at [532, 393] on button "Criar novo" at bounding box center [534, 388] width 58 height 22
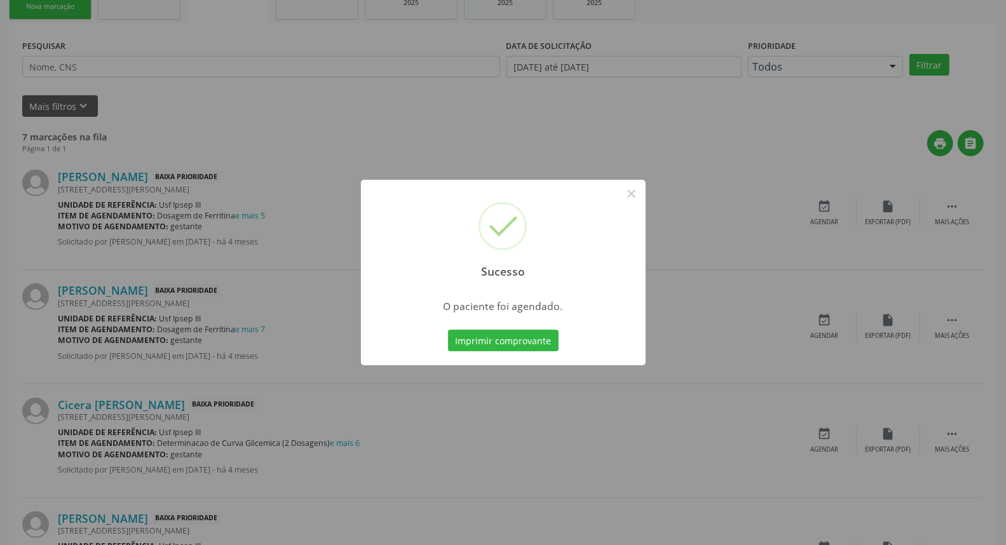
scroll to position [0, 0]
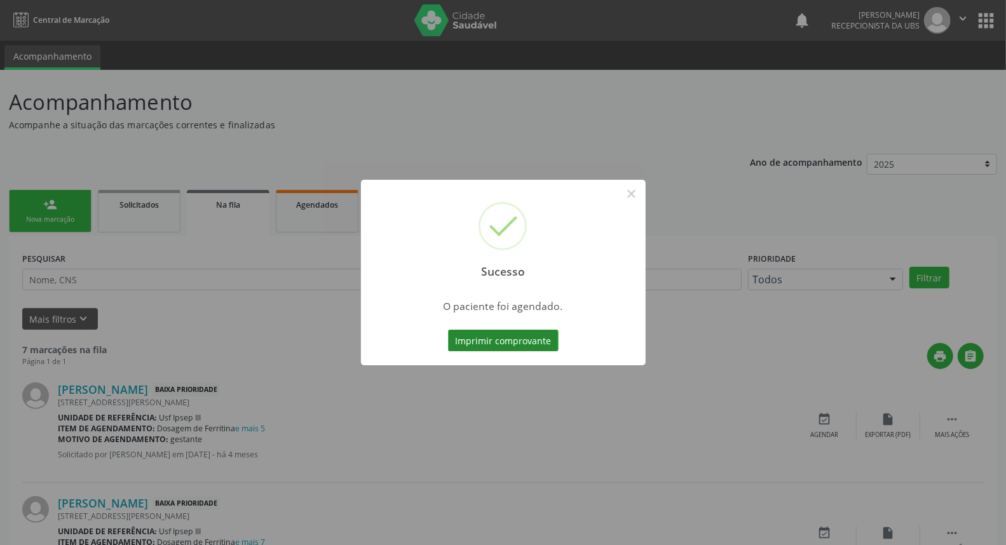
click at [503, 334] on button "Imprimir comprovante" at bounding box center [503, 341] width 111 height 22
